Goal: Information Seeking & Learning: Learn about a topic

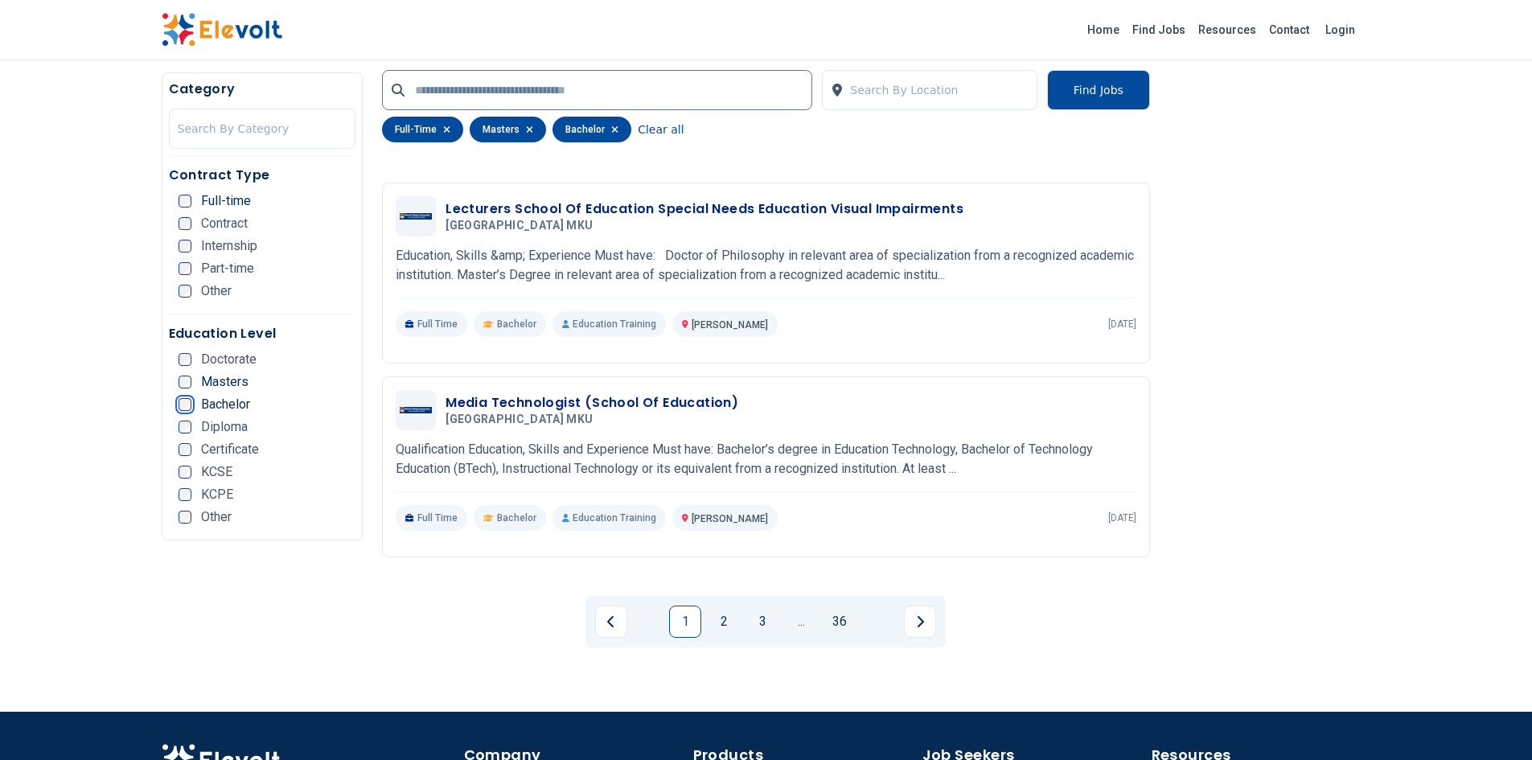
scroll to position [3023, 0]
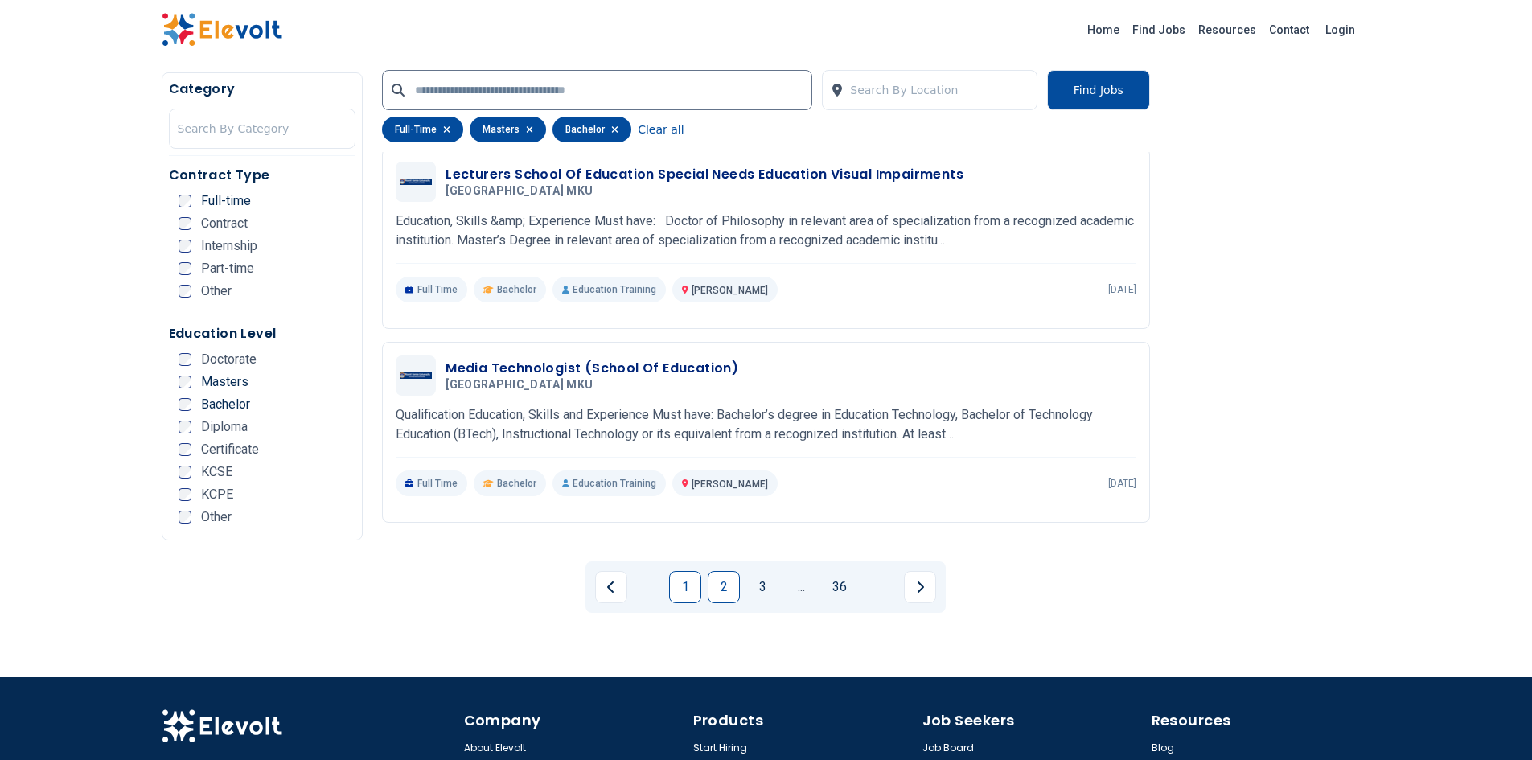
click at [723, 590] on link "2" at bounding box center [724, 587] width 32 height 32
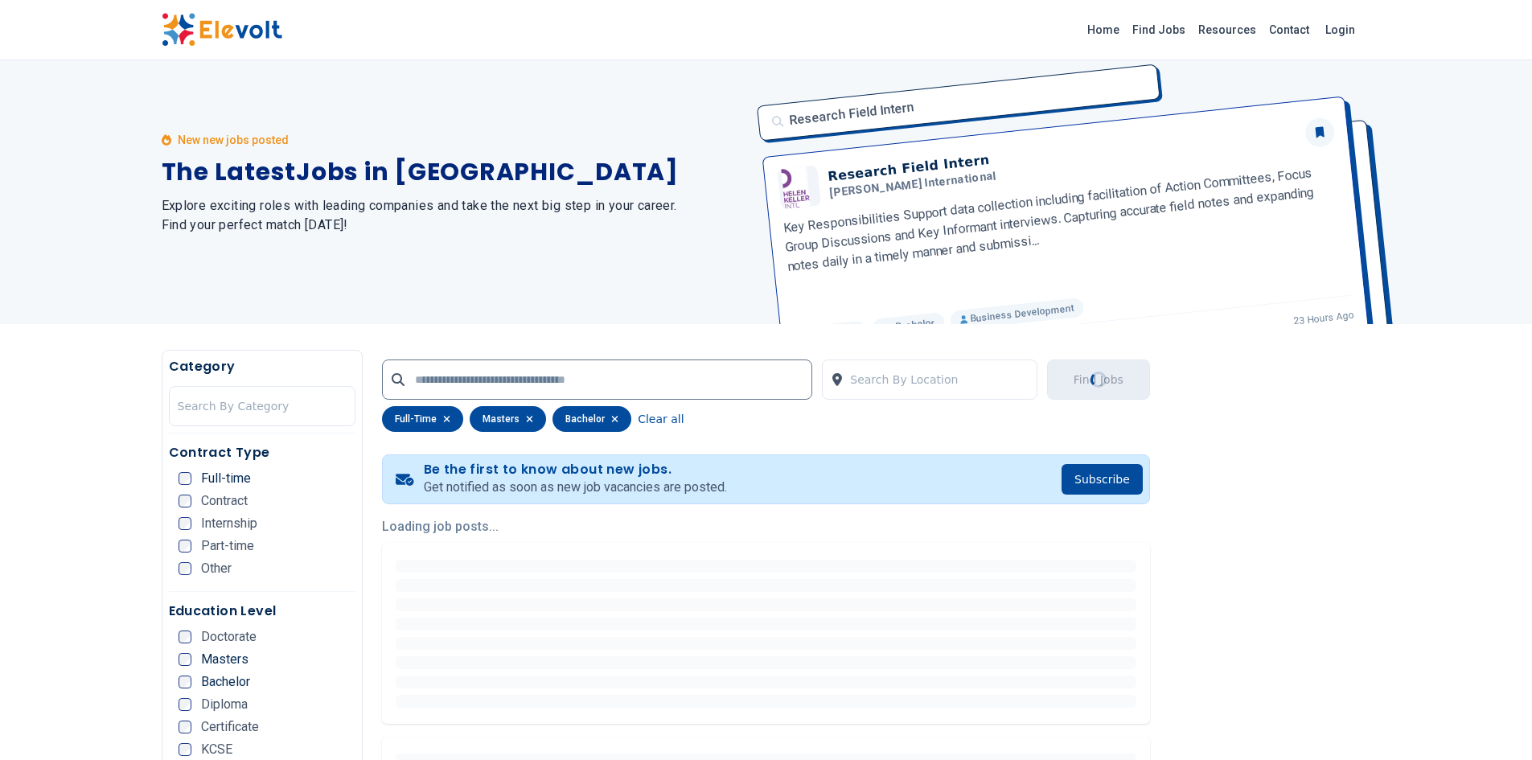
scroll to position [0, 0]
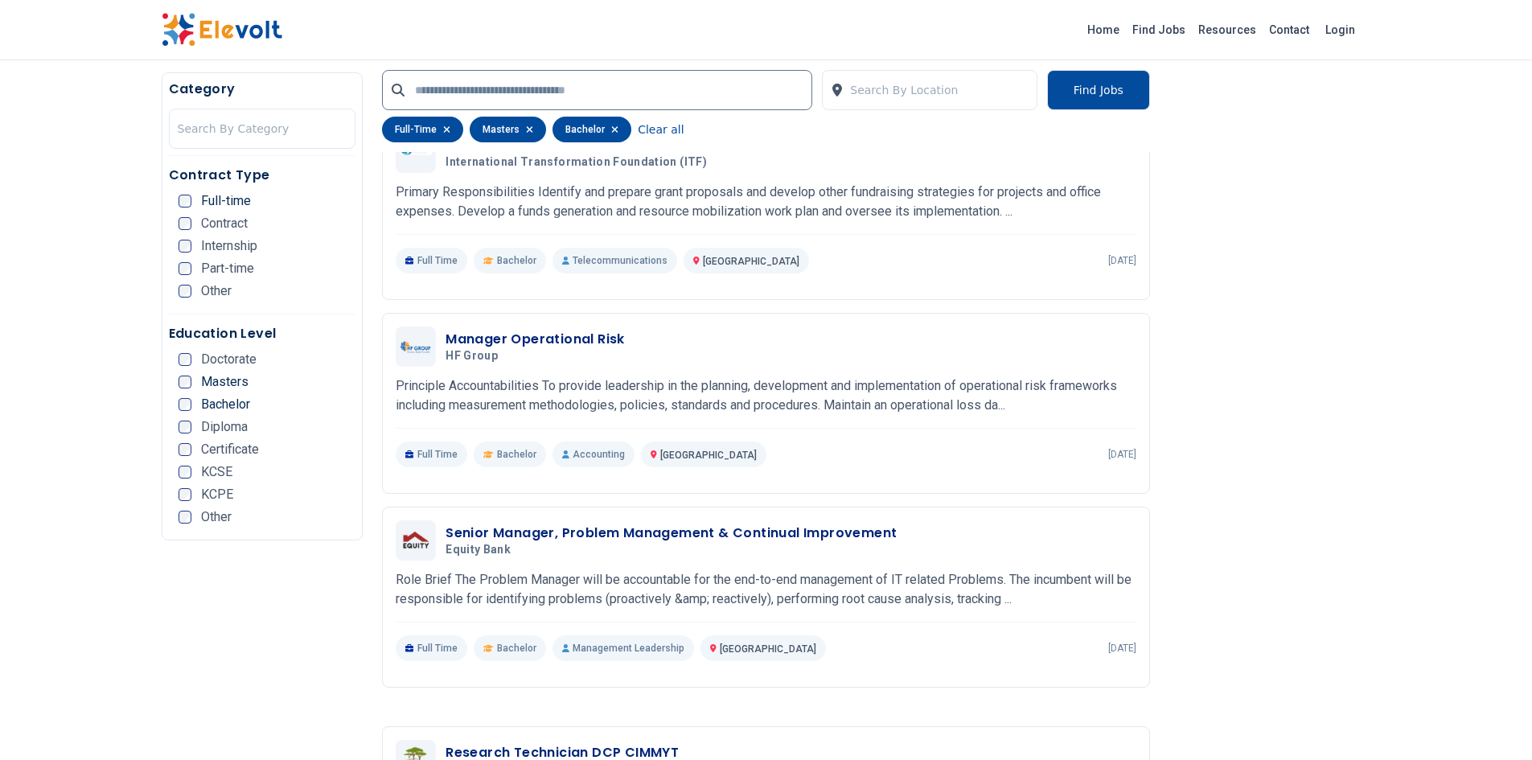
scroll to position [1652, 0]
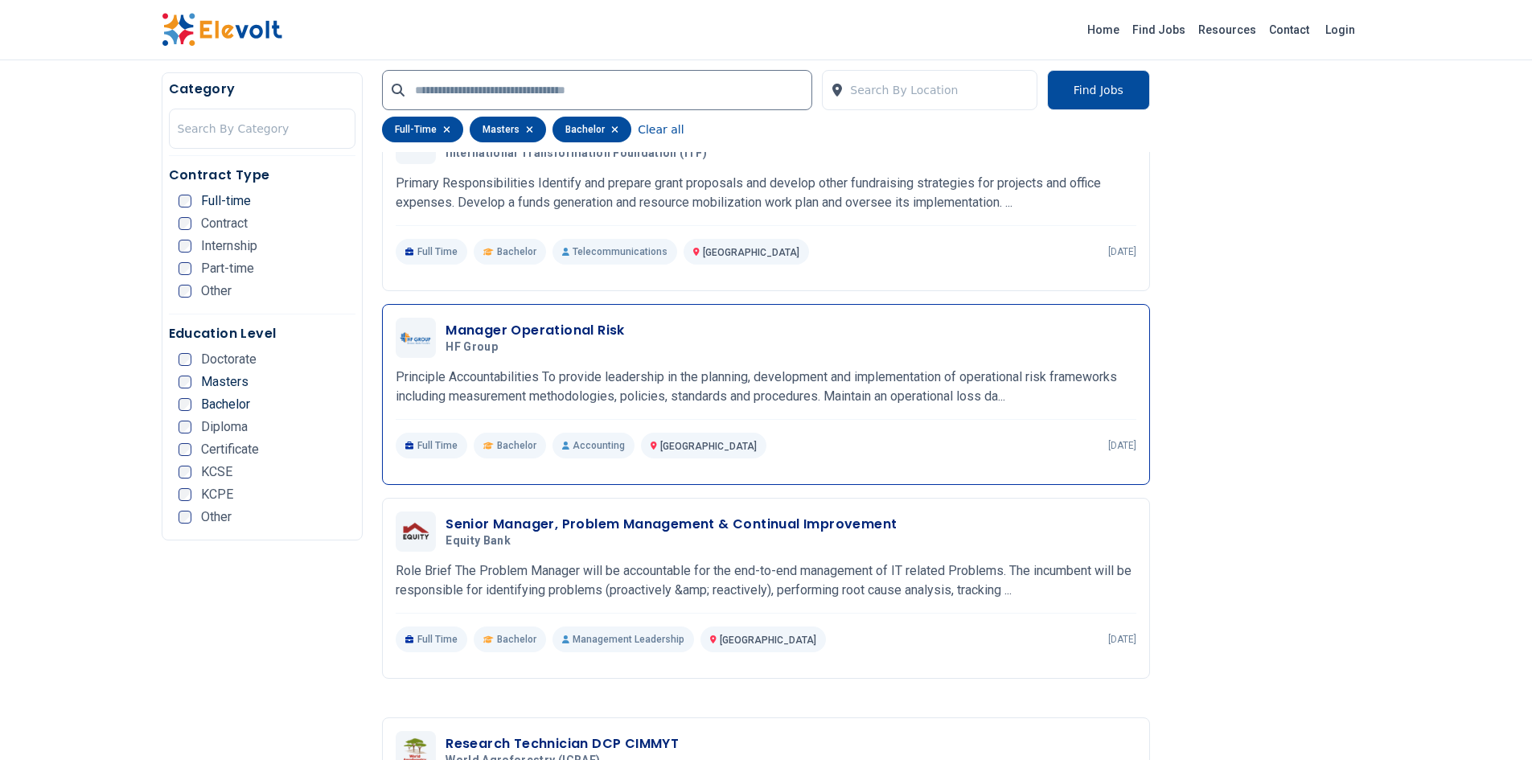
click at [573, 331] on h3 "Manager Operational Risk" at bounding box center [535, 330] width 179 height 19
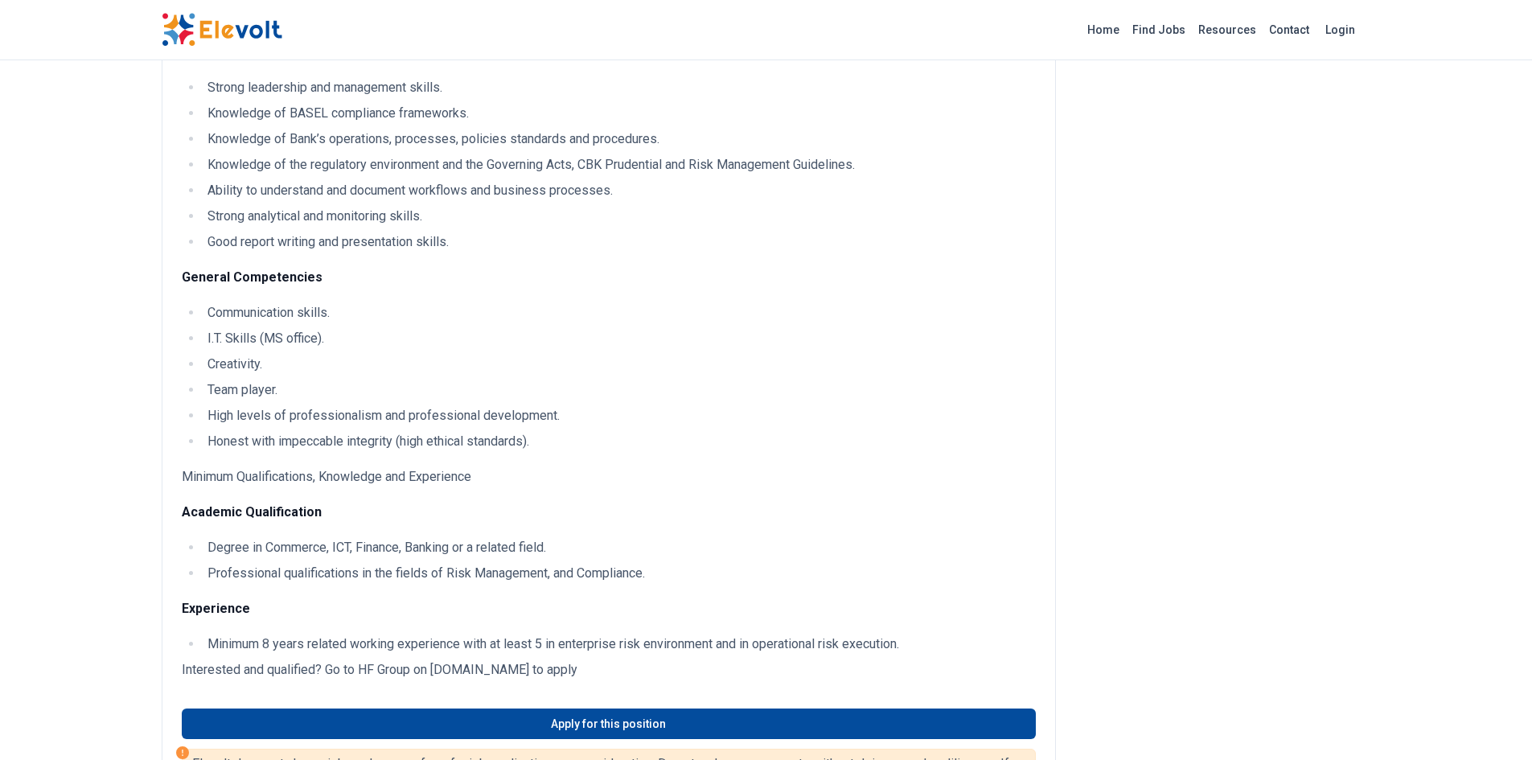
scroll to position [820, 0]
